Goal: Navigation & Orientation: Find specific page/section

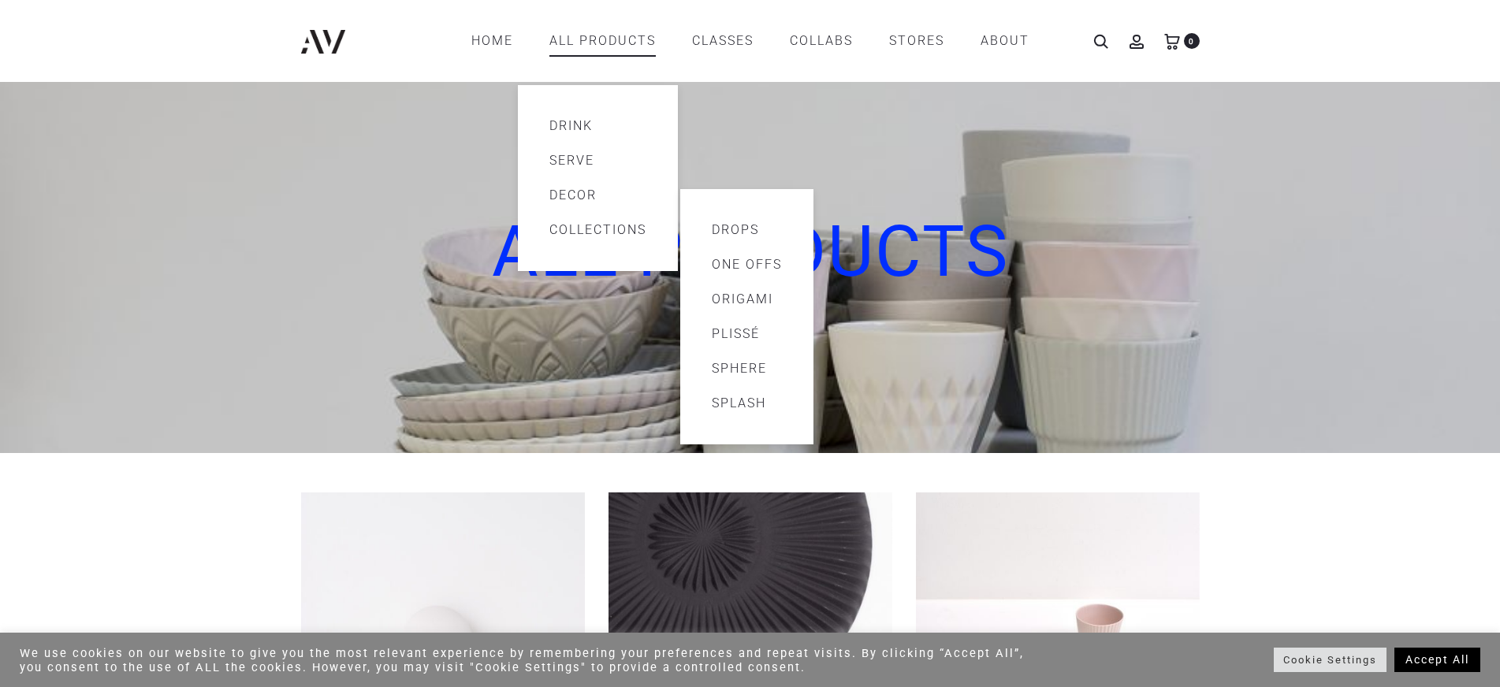
click at [565, 231] on link "Collections" at bounding box center [597, 230] width 97 height 19
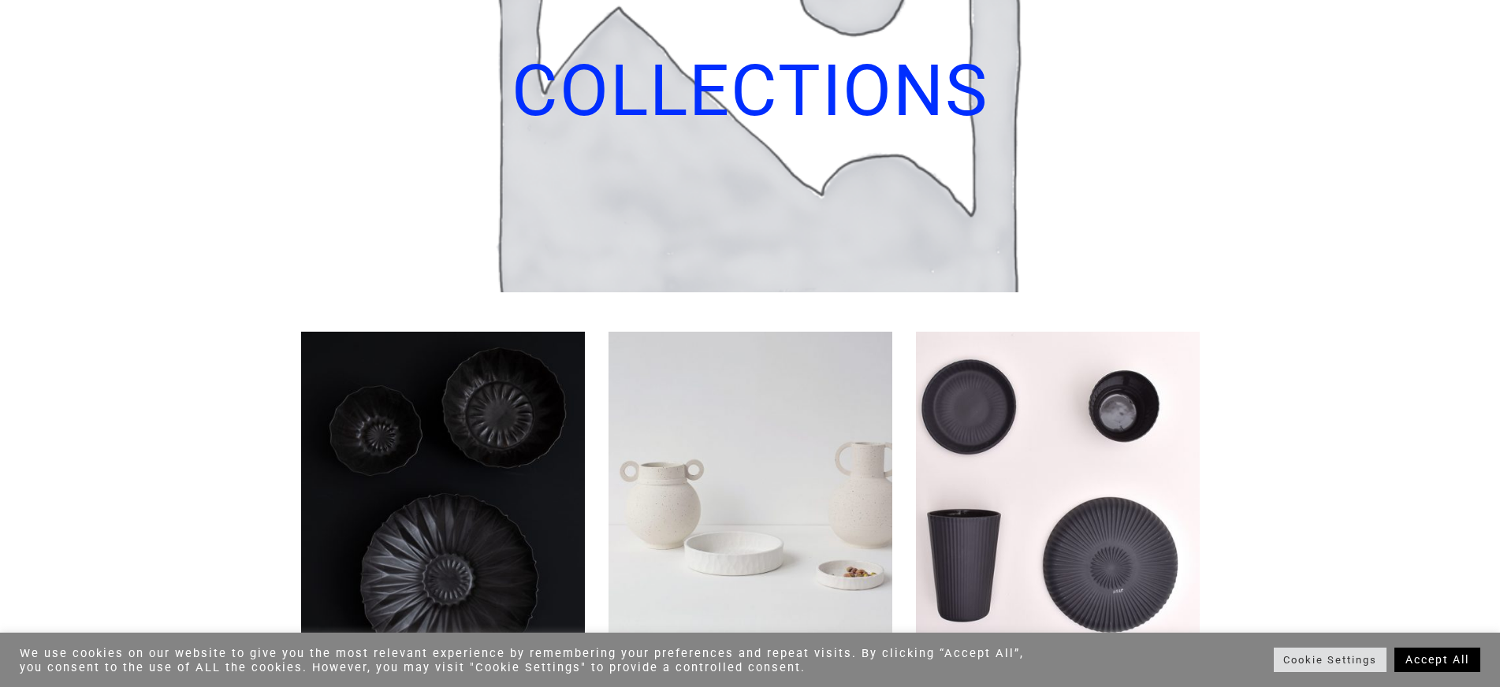
scroll to position [315, 0]
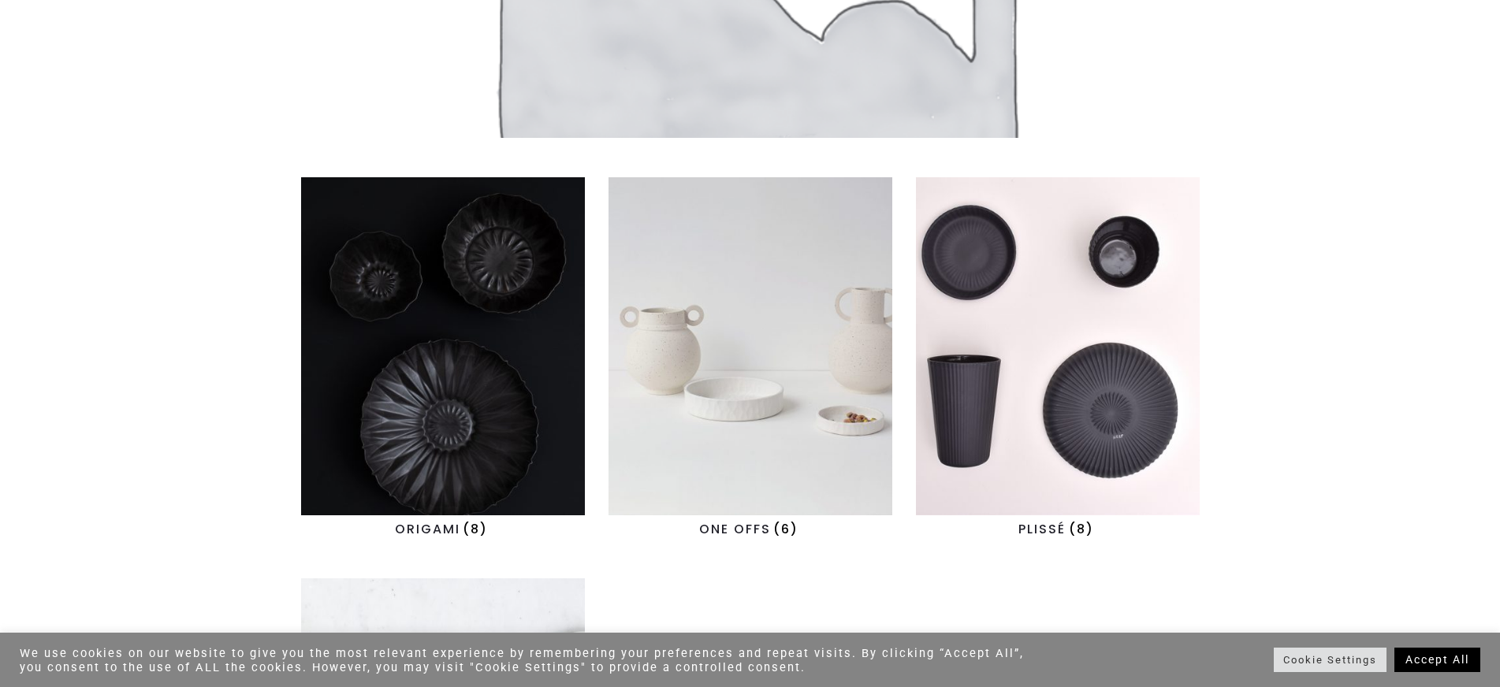
click at [840, 402] on img "Visit product category ONE OFFS" at bounding box center [750, 346] width 284 height 338
click at [767, 524] on h2 "ONE OFFS (6)" at bounding box center [750, 529] width 284 height 28
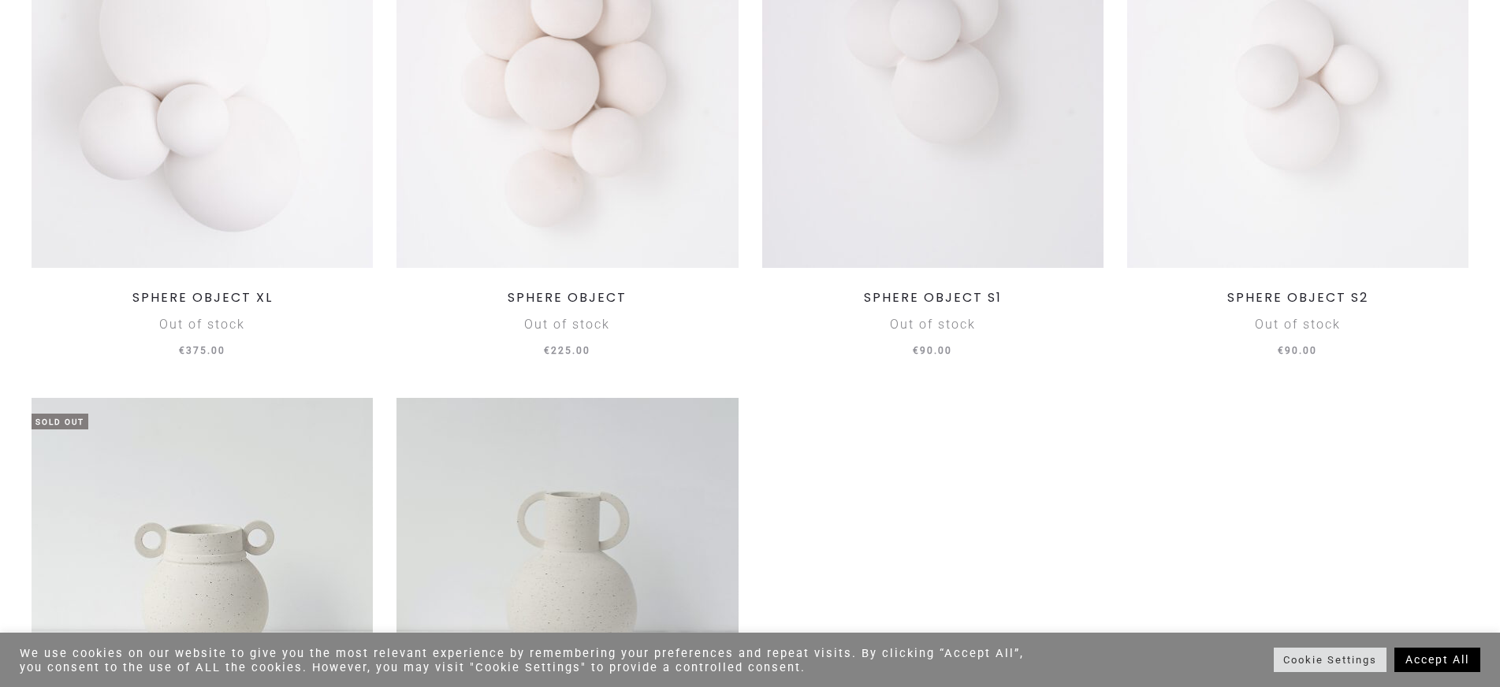
scroll to position [709, 0]
